Goal: Information Seeking & Learning: Learn about a topic

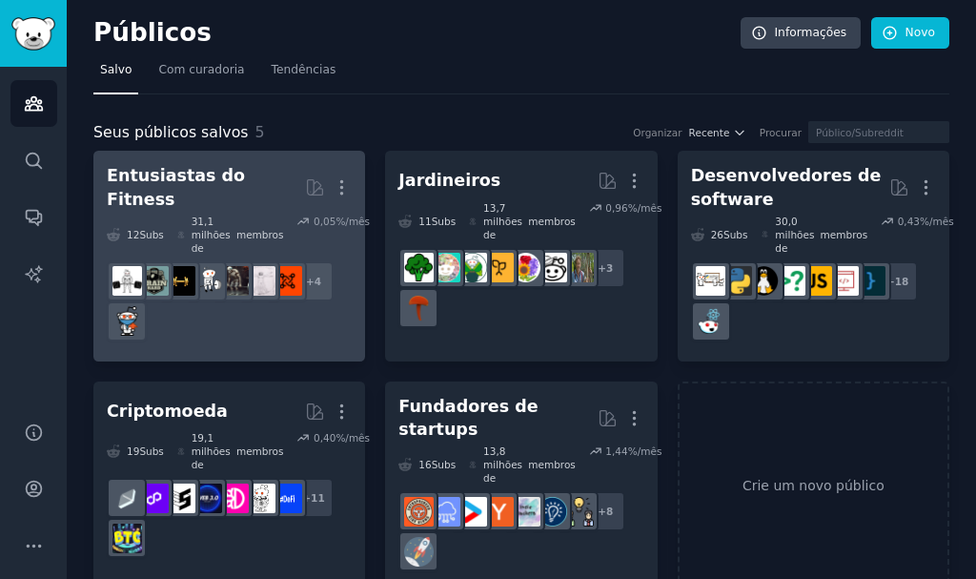
click at [219, 281] on div "+ 4" at bounding box center [229, 301] width 245 height 80
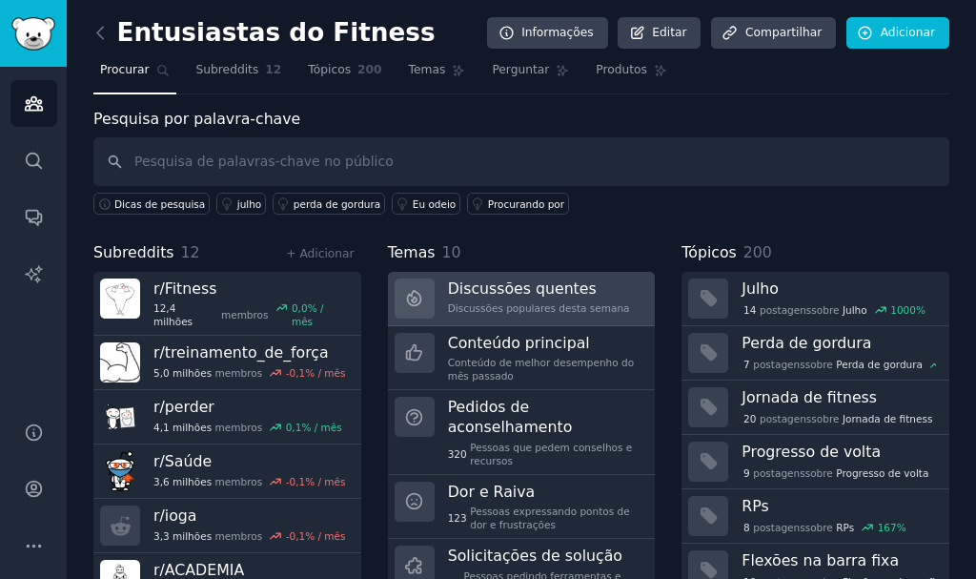
click at [437, 305] on link "Discussões quentes Discussões populares desta semana" at bounding box center [522, 299] width 268 height 54
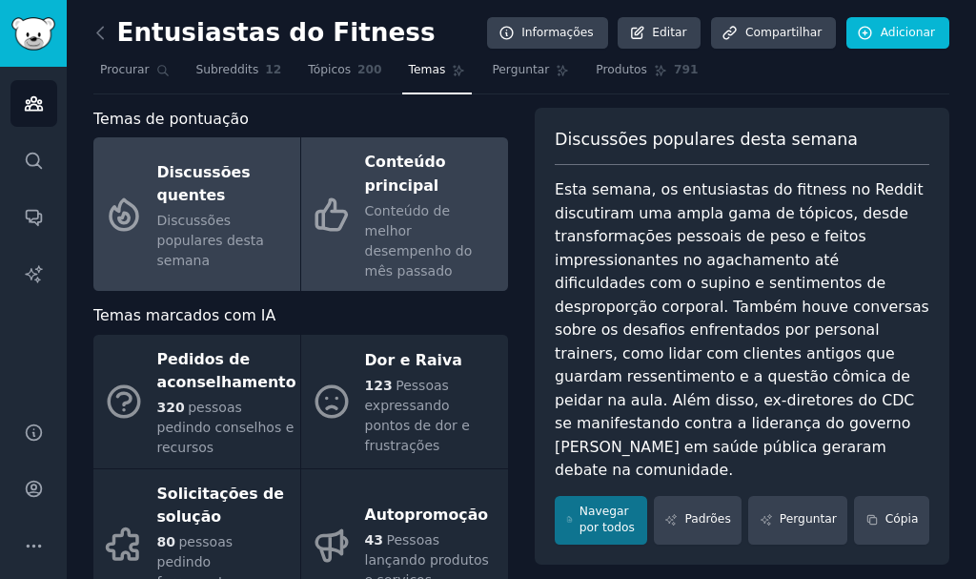
click at [398, 187] on font "Conteúdo principal" at bounding box center [405, 174] width 81 height 42
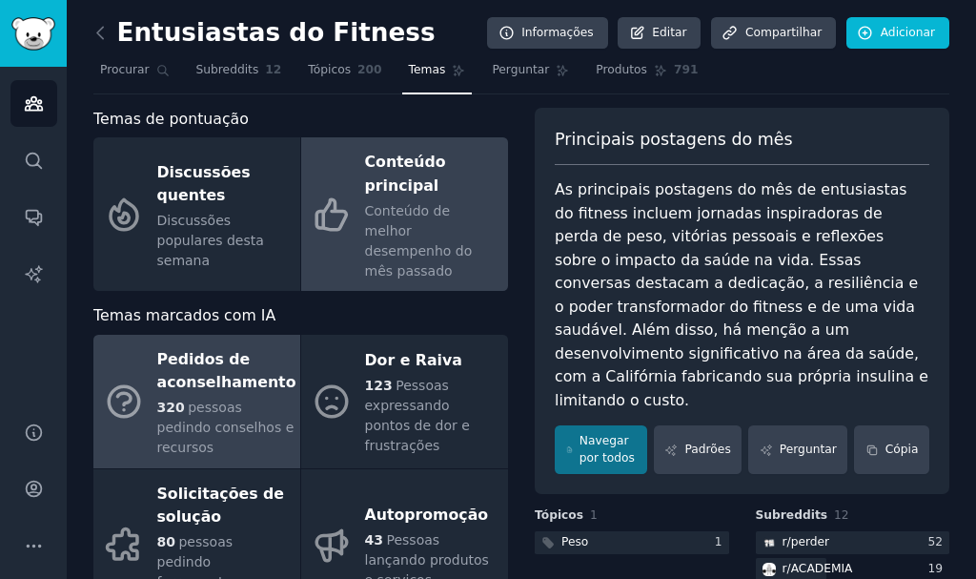
click at [174, 399] on font "320" at bounding box center [171, 406] width 28 height 15
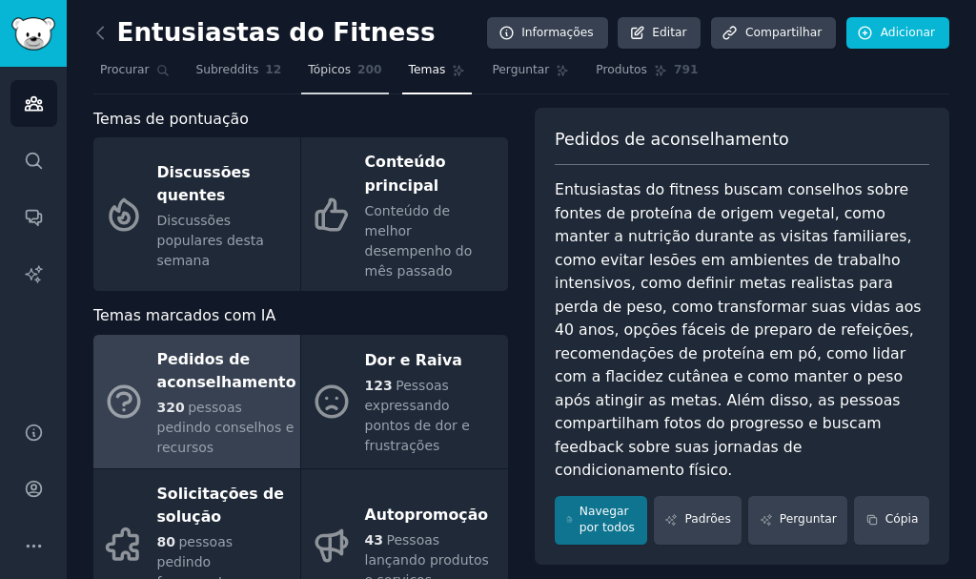
click at [317, 80] on link "Tópicos 200" at bounding box center [344, 74] width 87 height 39
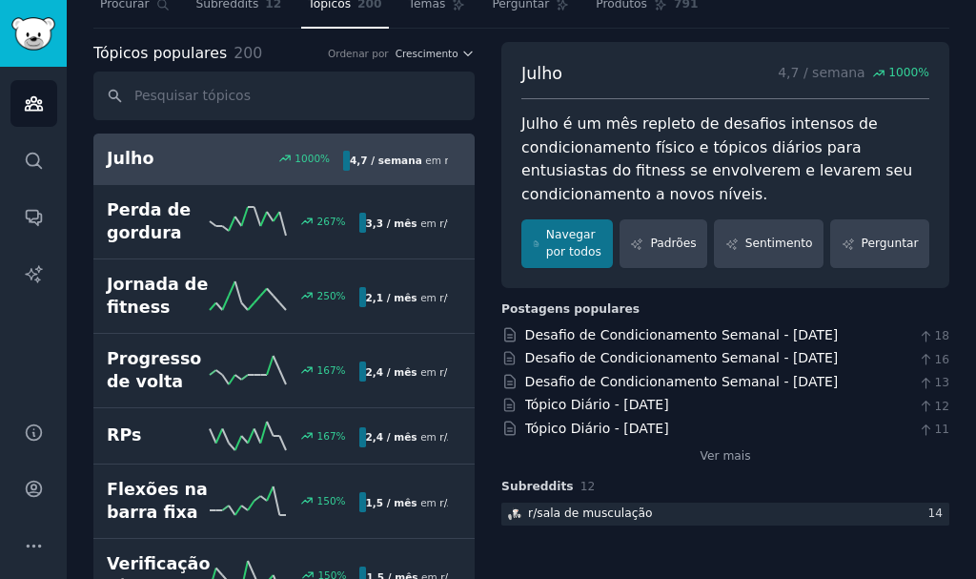
scroll to position [95, 0]
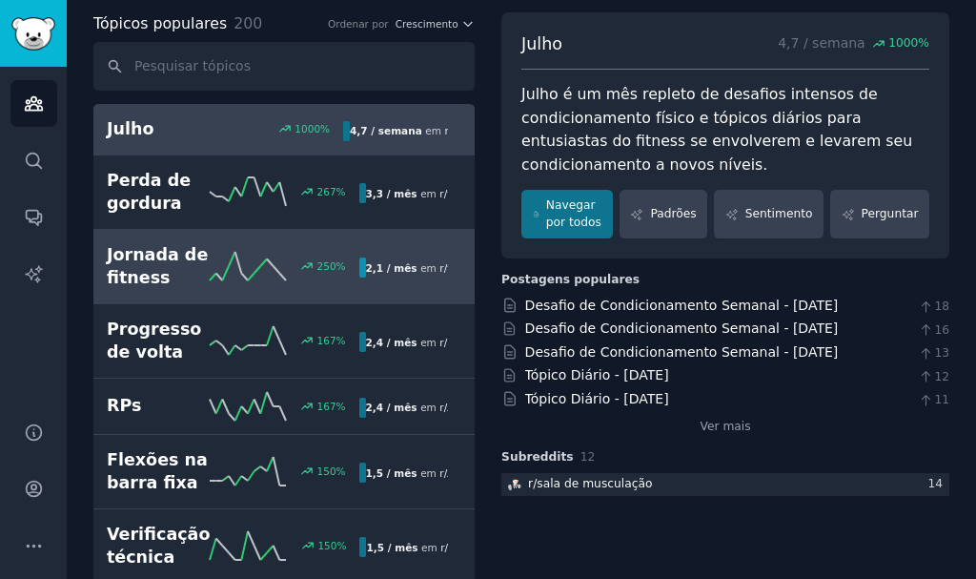
click at [324, 247] on div "Jornada de fitness 250 % 2,1 / mês em r/ fitness30plus , r/ Motivação na Academ…" at bounding box center [284, 266] width 355 height 47
